Goal: Transaction & Acquisition: Purchase product/service

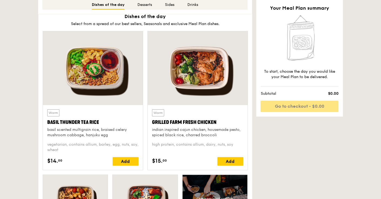
scroll to position [243, 0]
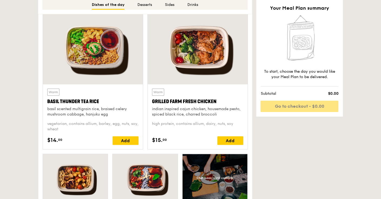
click at [189, 54] on div at bounding box center [198, 48] width 100 height 74
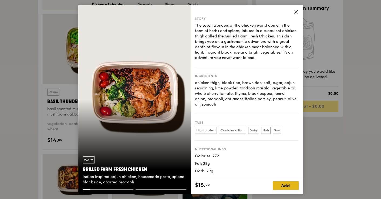
click at [286, 184] on div "Add" at bounding box center [285, 186] width 26 height 9
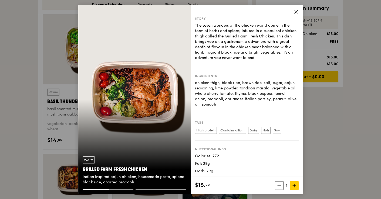
click at [295, 10] on icon at bounding box center [295, 11] width 5 height 5
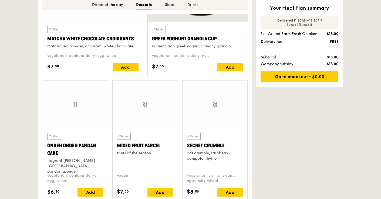
scroll to position [800, 0]
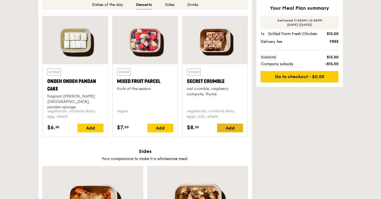
click at [223, 126] on div "Add" at bounding box center [230, 128] width 26 height 9
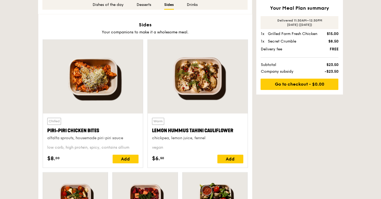
scroll to position [929, 0]
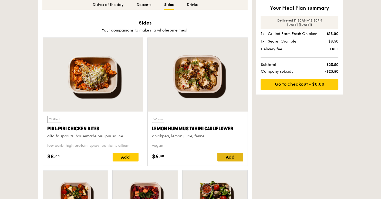
click at [234, 157] on div "Add" at bounding box center [230, 157] width 26 height 9
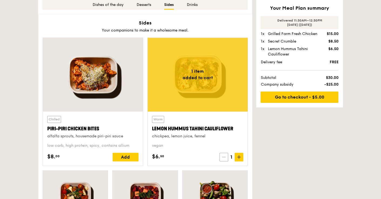
click at [224, 155] on icon at bounding box center [224, 157] width 4 height 4
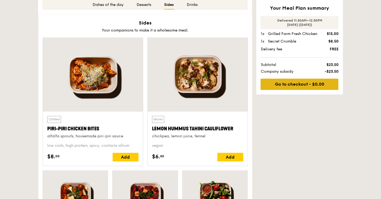
click at [301, 84] on link "Go to checkout - $0.00" at bounding box center [299, 84] width 78 height 11
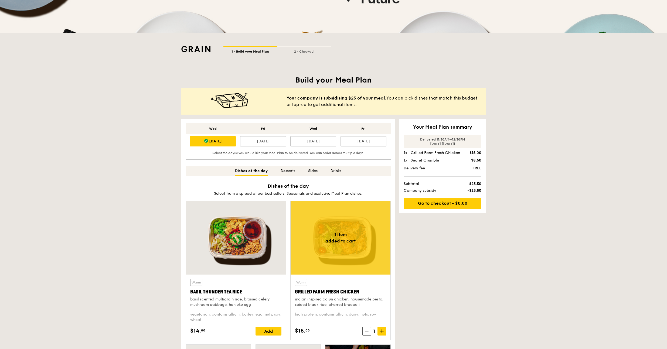
scroll to position [45, 0]
